Goal: Task Accomplishment & Management: Manage account settings

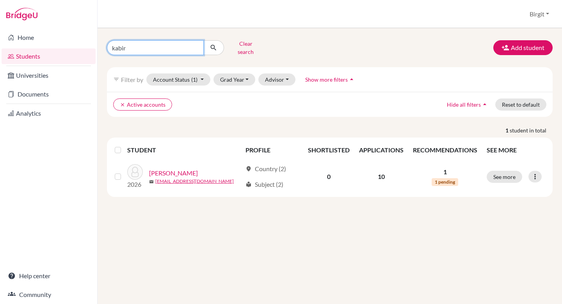
click at [197, 45] on input "kabir" at bounding box center [155, 47] width 97 height 15
type input "aadarsh"
click button "submit" at bounding box center [213, 47] width 21 height 15
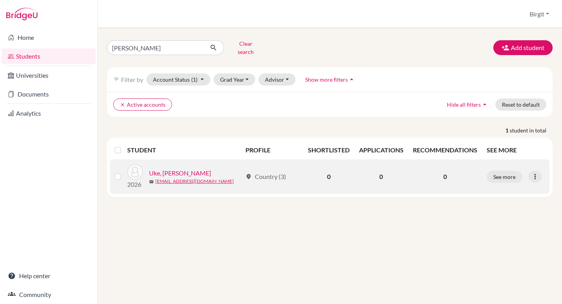
click at [182, 169] on link "Uke, Aadarsh" at bounding box center [180, 172] width 62 height 9
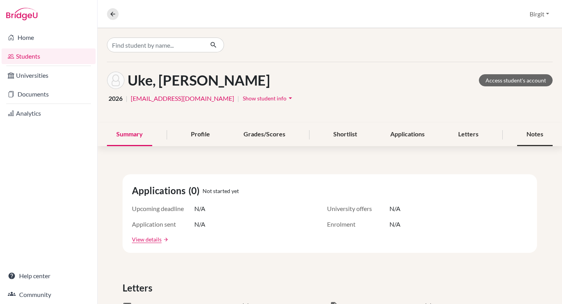
click at [529, 135] on div "Notes" at bounding box center [535, 134] width 36 height 23
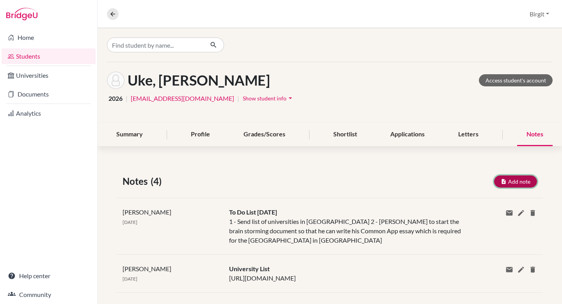
click at [509, 181] on button "Add note" at bounding box center [515, 181] width 43 height 12
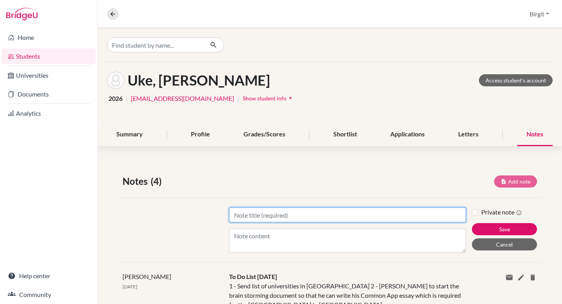
click at [264, 212] on input "Title" at bounding box center [347, 214] width 237 height 15
type input "UK"
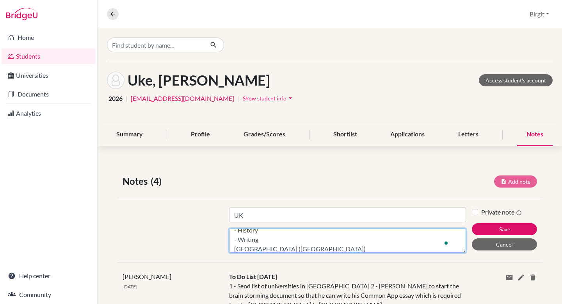
scroll to position [43, 0]
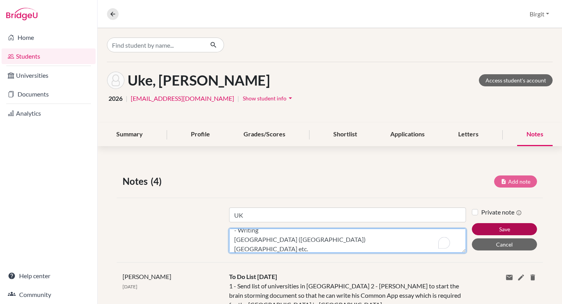
type textarea "Universities that offer - Theatre and performing arts - Musical Theatre - Histo…"
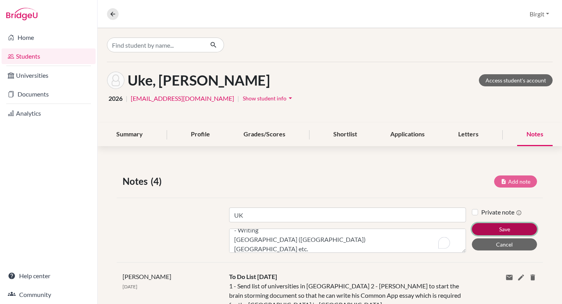
click at [488, 230] on button "Save" at bounding box center [504, 229] width 65 height 12
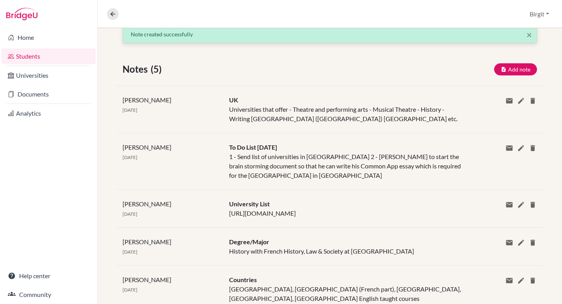
scroll to position [132, 0]
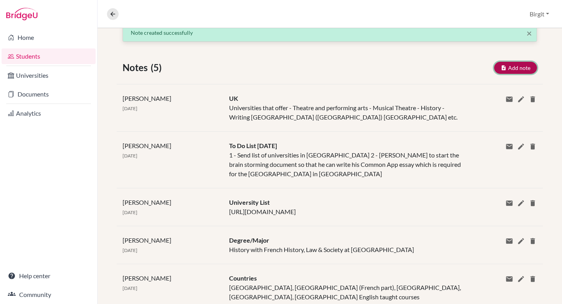
click at [512, 67] on button "Add note" at bounding box center [515, 68] width 43 height 12
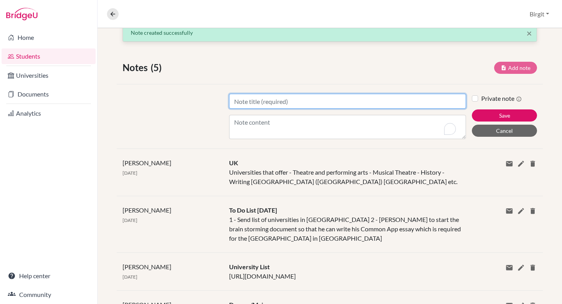
click at [334, 105] on input "Title" at bounding box center [347, 101] width 237 height 15
type input "France and Belgium"
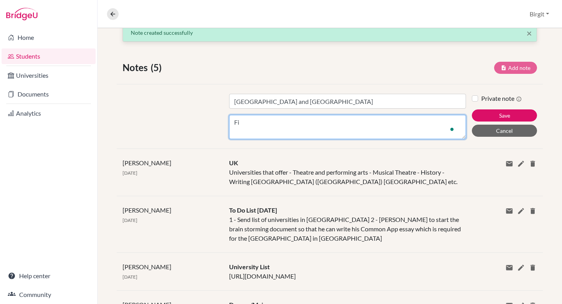
type textarea "F"
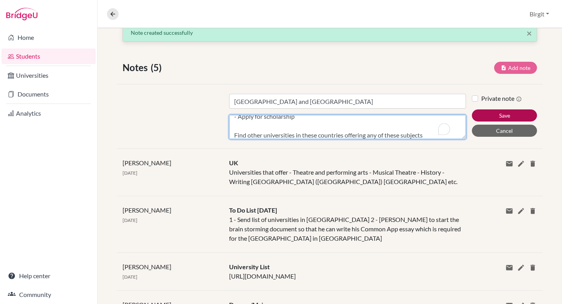
type textarea "American University Paris - Apply for scholarship Find other universities in th…"
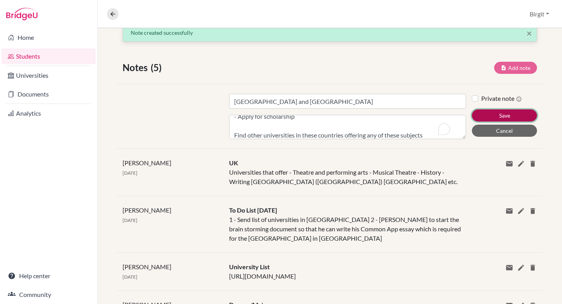
click at [510, 113] on button "Save" at bounding box center [504, 115] width 65 height 12
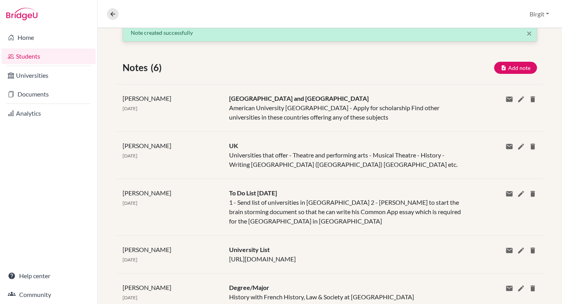
scroll to position [0, 0]
click at [507, 69] on button "Add note" at bounding box center [515, 68] width 43 height 12
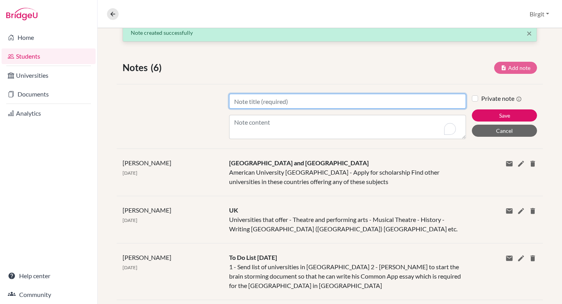
click at [289, 99] on input "Title" at bounding box center [347, 101] width 237 height 15
type input "Czech Republic, Austria, Hungary"
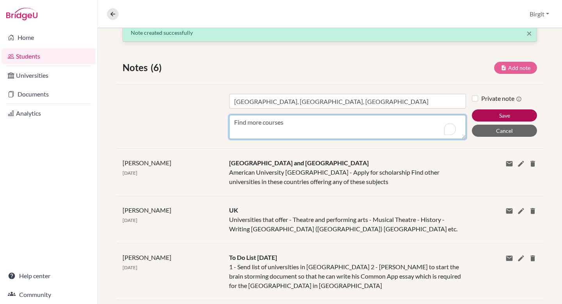
type textarea "Find more courses"
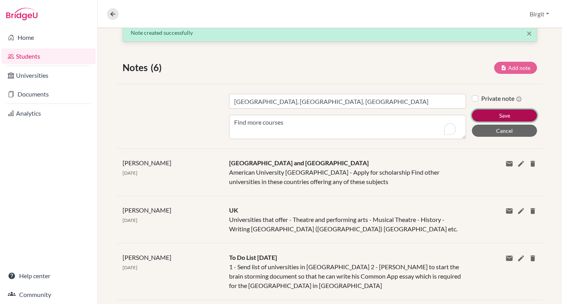
click at [512, 114] on button "Save" at bounding box center [504, 115] width 65 height 12
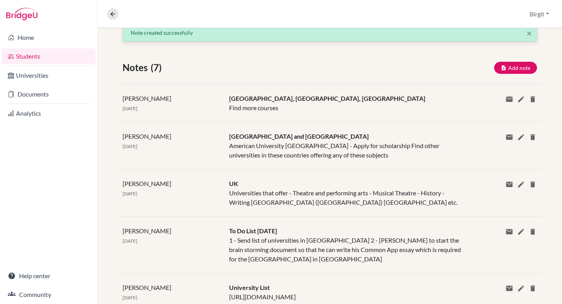
scroll to position [7, 0]
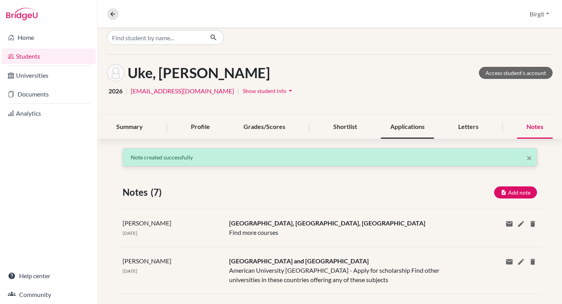
click at [406, 129] on div "Applications" at bounding box center [407, 127] width 53 height 23
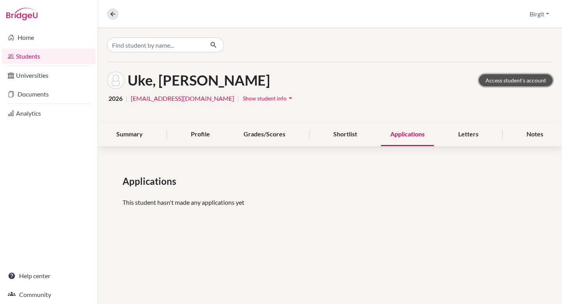
click at [530, 83] on link "Access student's account" at bounding box center [516, 80] width 74 height 12
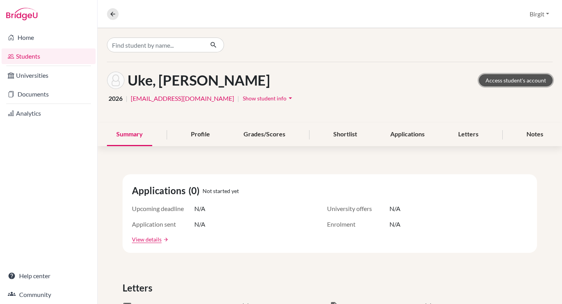
click at [512, 80] on link "Access student's account" at bounding box center [516, 80] width 74 height 12
click at [542, 13] on button "Birgit" at bounding box center [539, 14] width 27 height 15
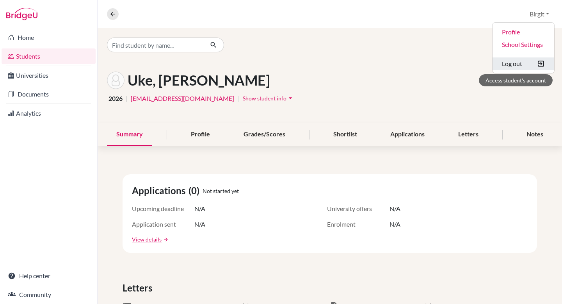
click at [525, 65] on button "Log out" at bounding box center [524, 63] width 62 height 12
